Goal: Task Accomplishment & Management: Use online tool/utility

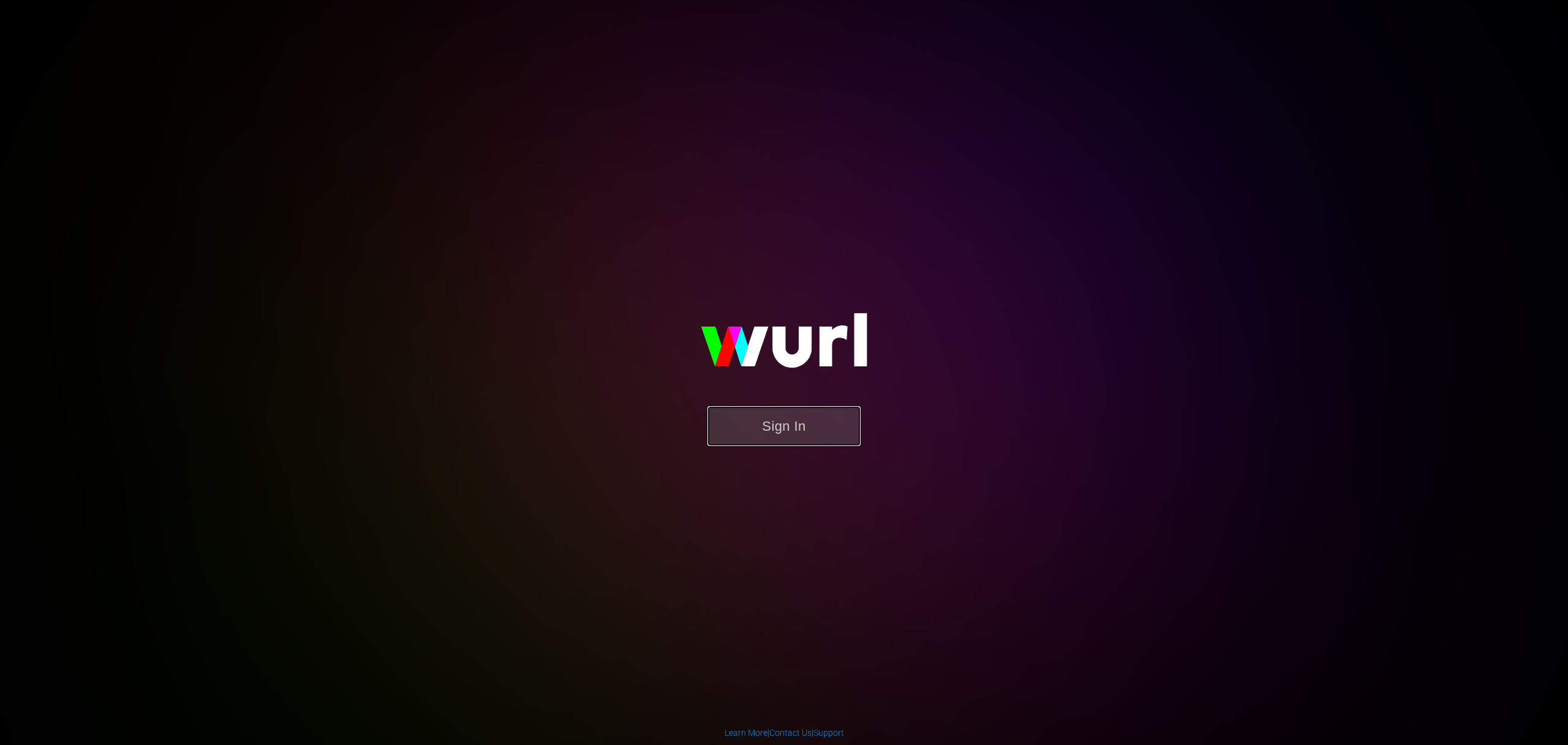
click at [779, 425] on button "Sign In" at bounding box center [783, 425] width 154 height 40
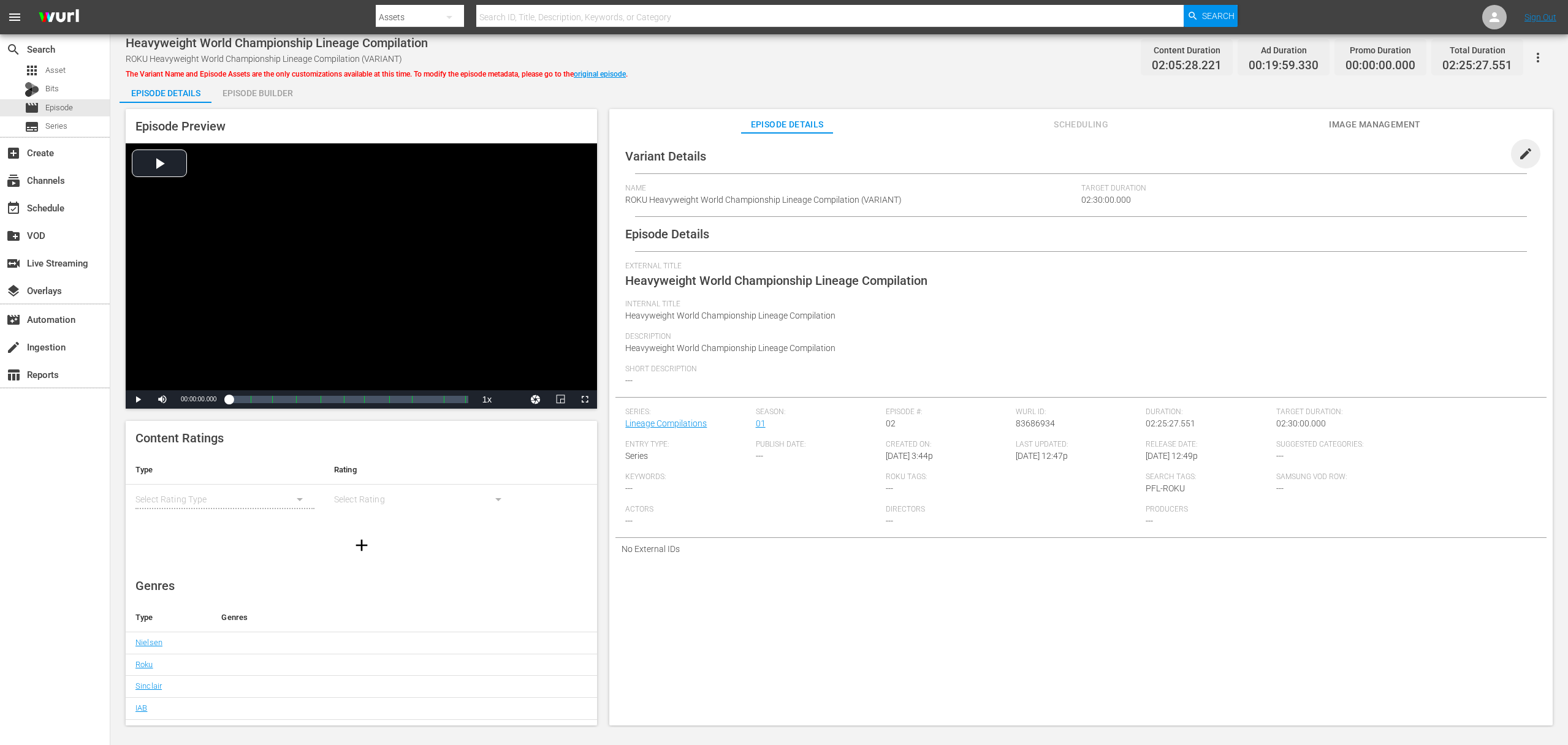
click at [1518, 149] on span "edit" at bounding box center [1525, 154] width 15 height 15
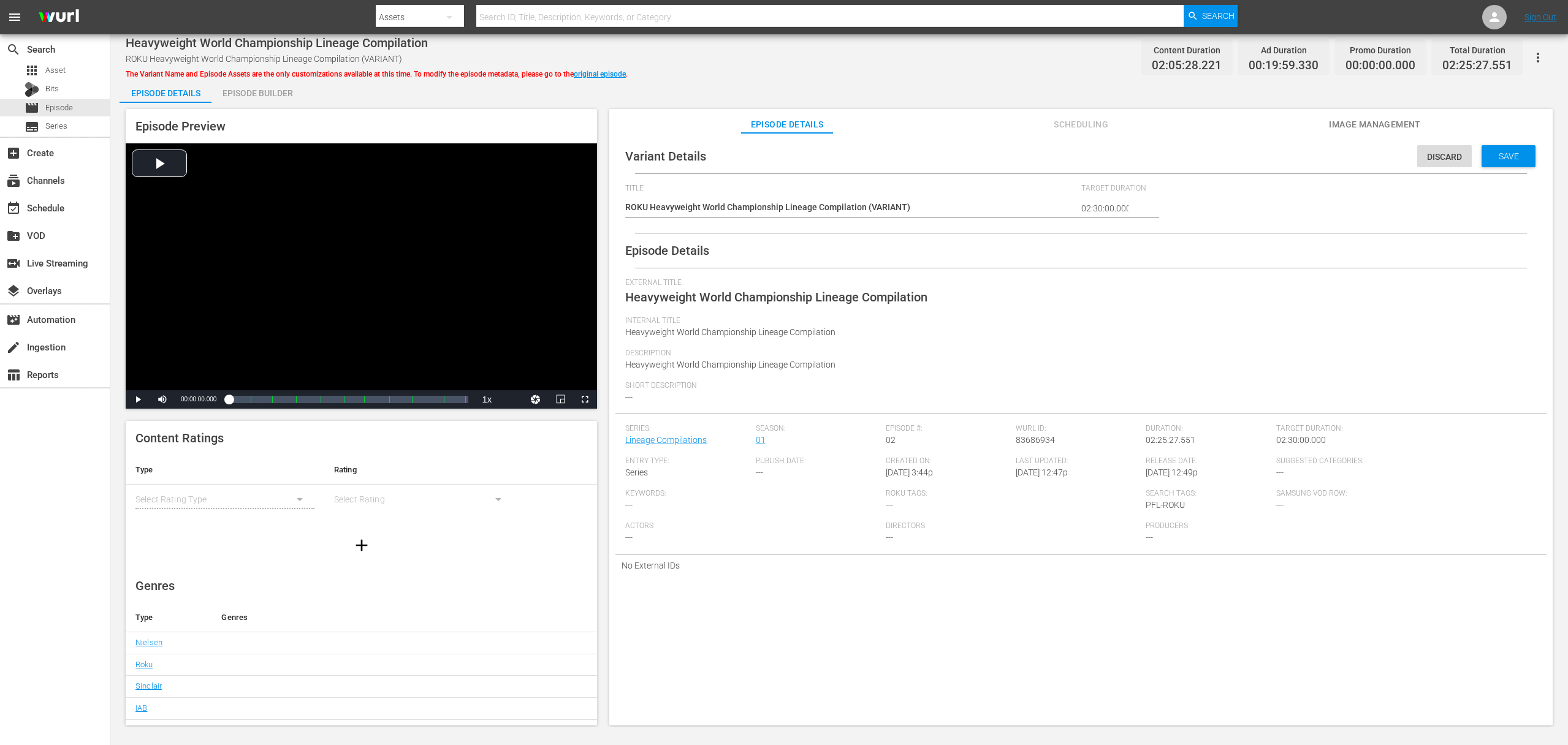
click at [732, 340] on div "Internal Title Heavyweight World Championship Lineage Compilation" at bounding box center [1080, 333] width 911 height 33
click at [839, 547] on div "Actors ---" at bounding box center [755, 538] width 260 height 33
click at [600, 72] on link "original episode" at bounding box center [599, 74] width 52 height 9
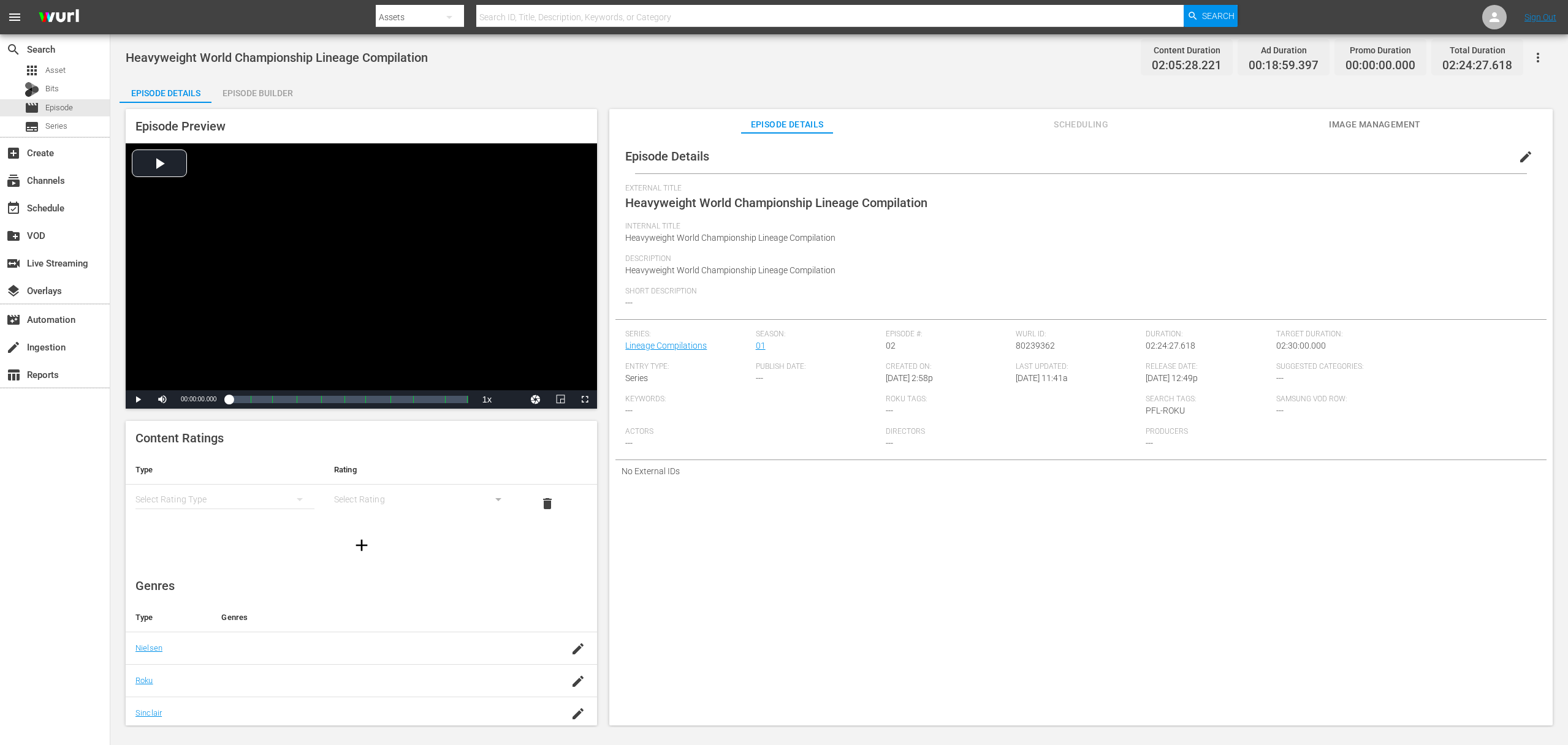
click at [1518, 157] on span "edit" at bounding box center [1525, 157] width 15 height 15
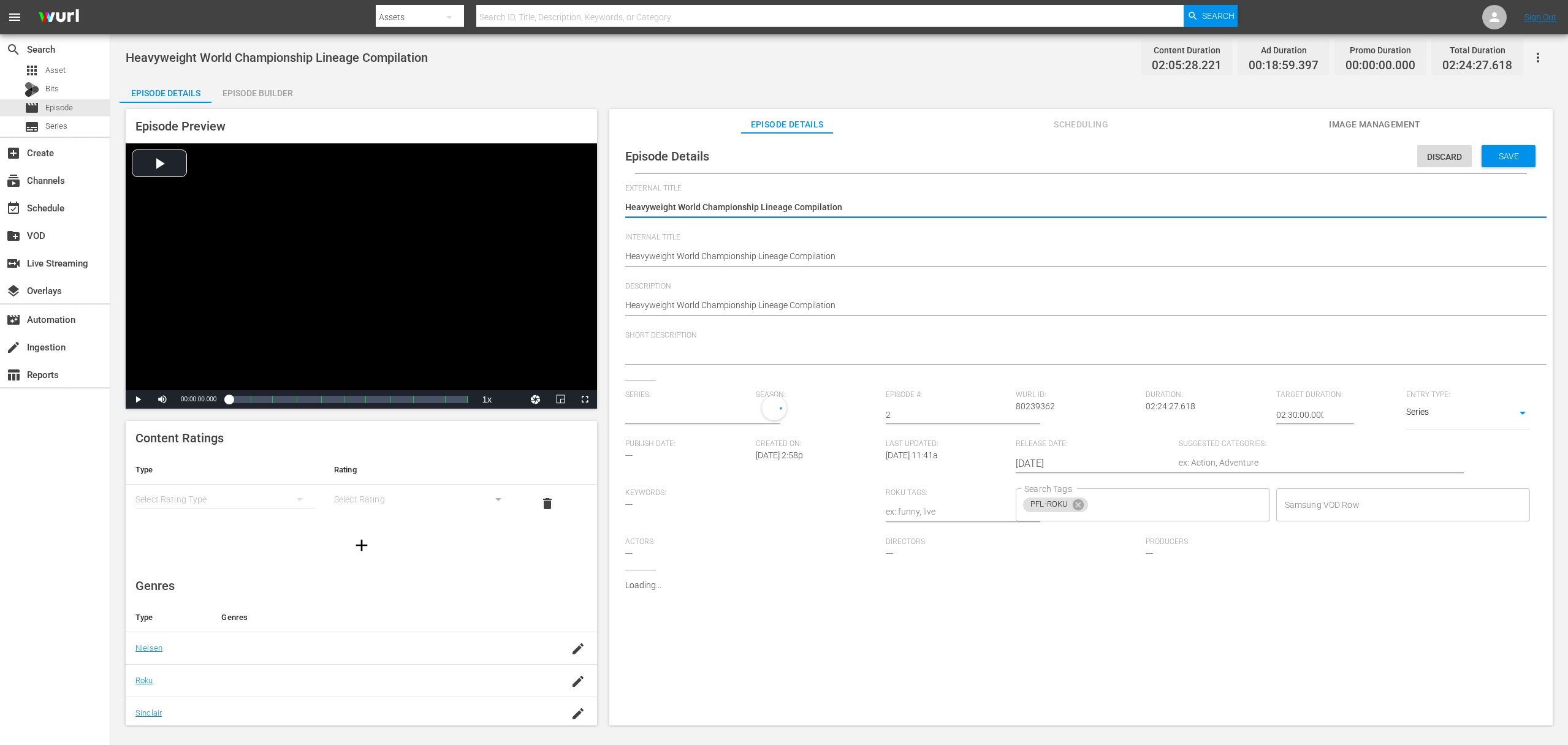
type input "Lineage Compilations"
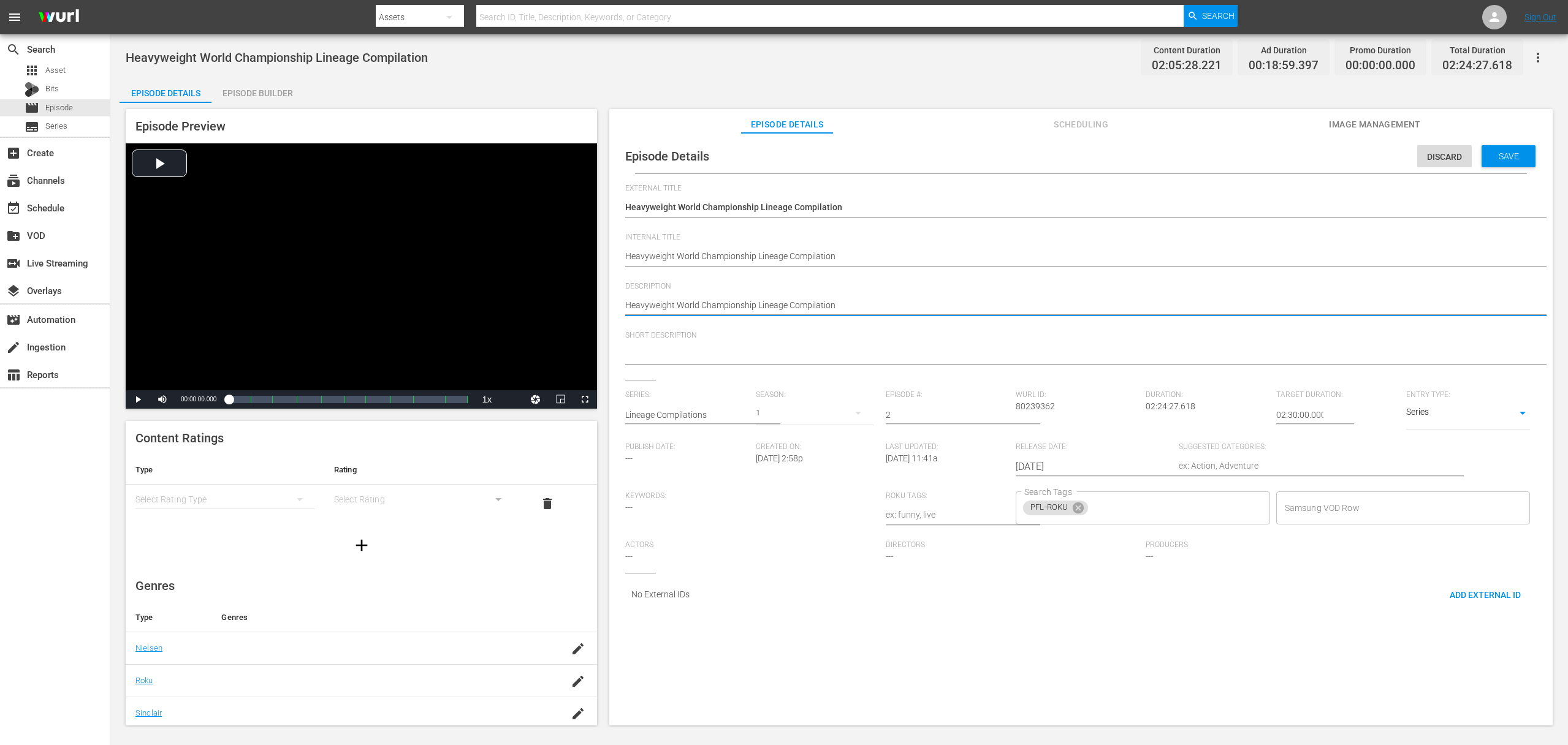
click at [694, 303] on textarea "Heavyweight World Championship Lineage Compilation" at bounding box center [1077, 306] width 905 height 15
